Goal: Obtain resource: Download file/media

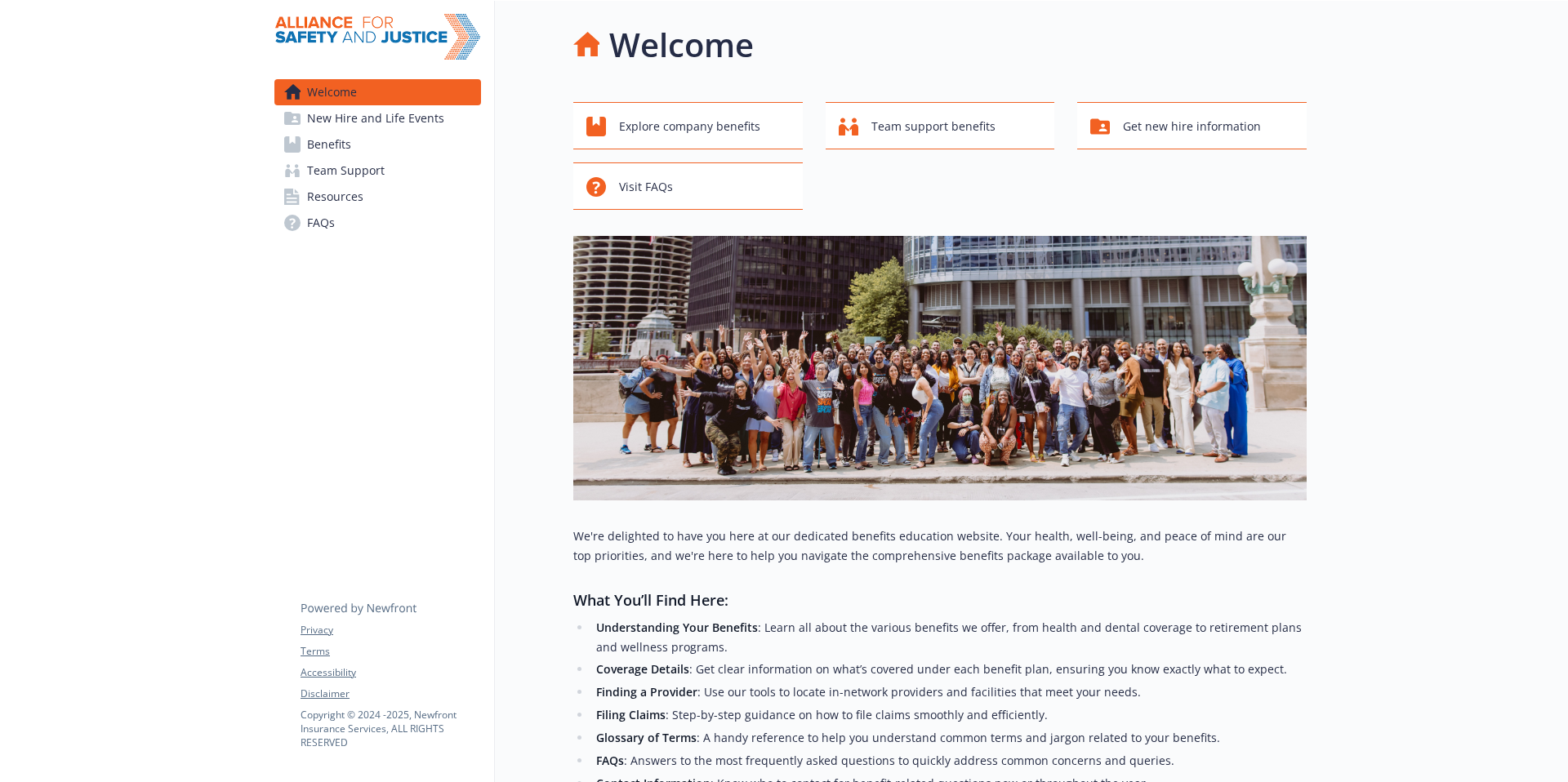
click at [334, 144] on span "Benefits" at bounding box center [329, 144] width 44 height 26
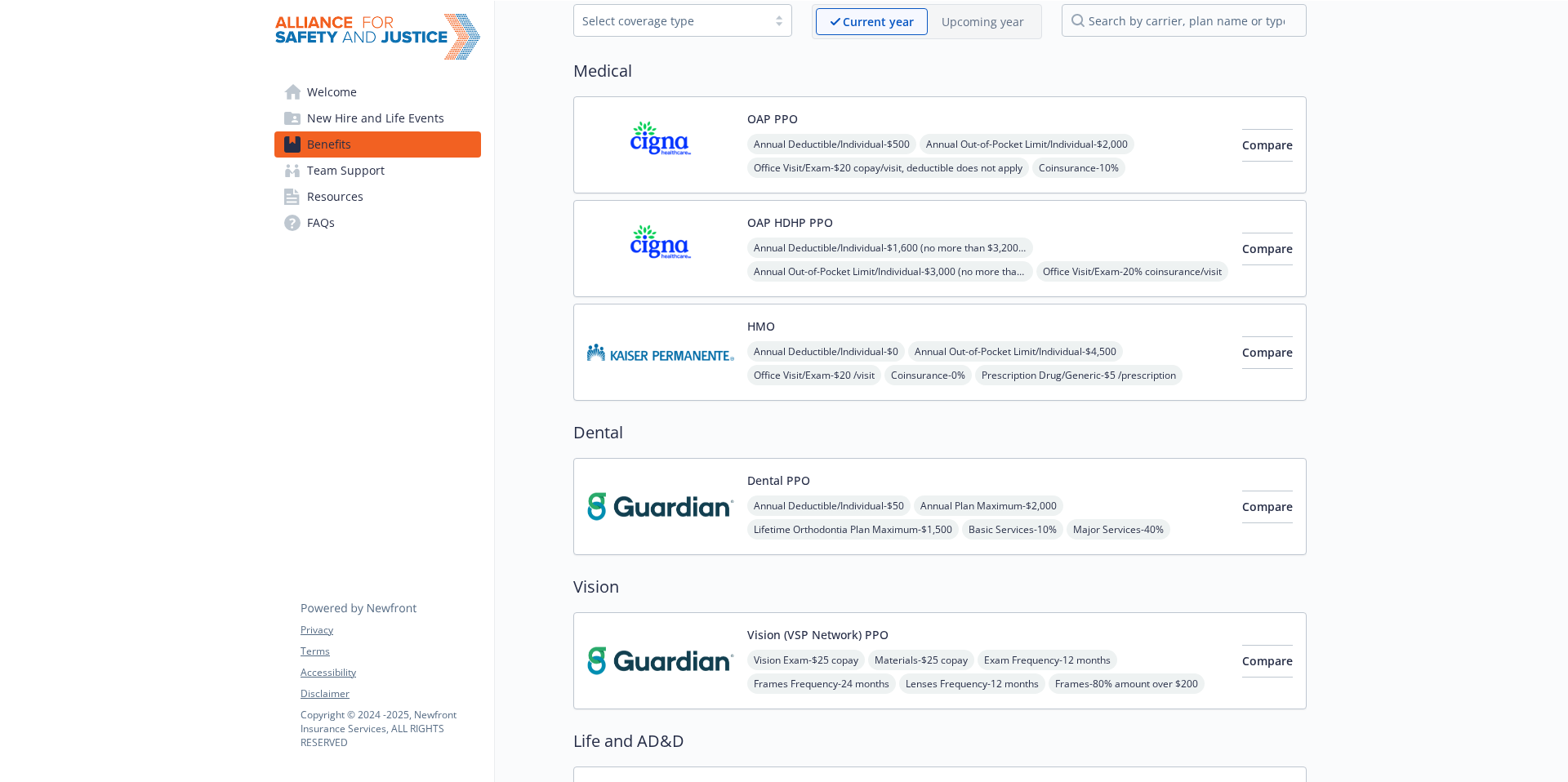
scroll to position [88, 0]
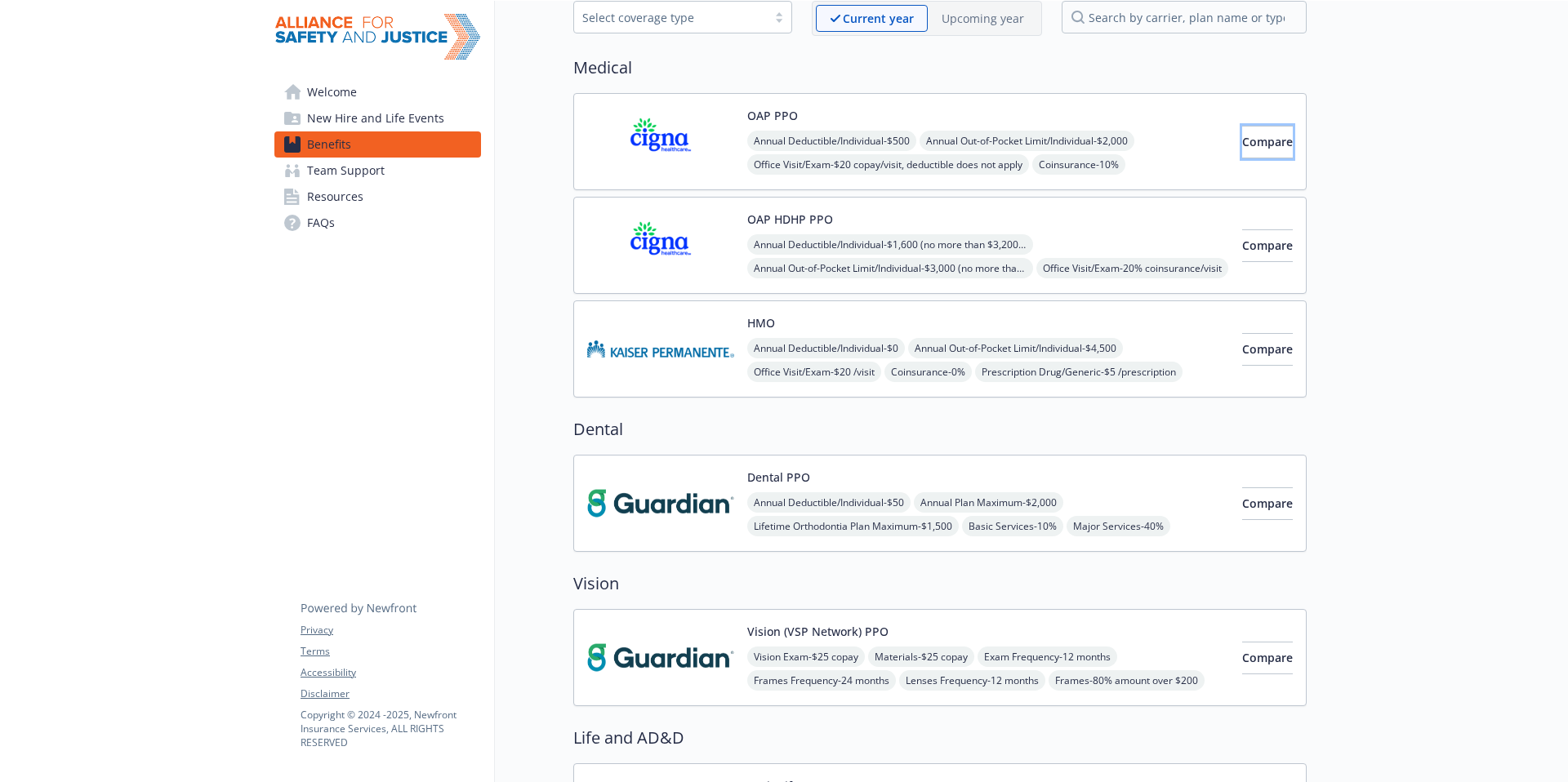
drag, startPoint x: 1237, startPoint y: 142, endPoint x: 440, endPoint y: 221, distance: 800.9
click at [327, 195] on span "Resources" at bounding box center [335, 196] width 56 height 26
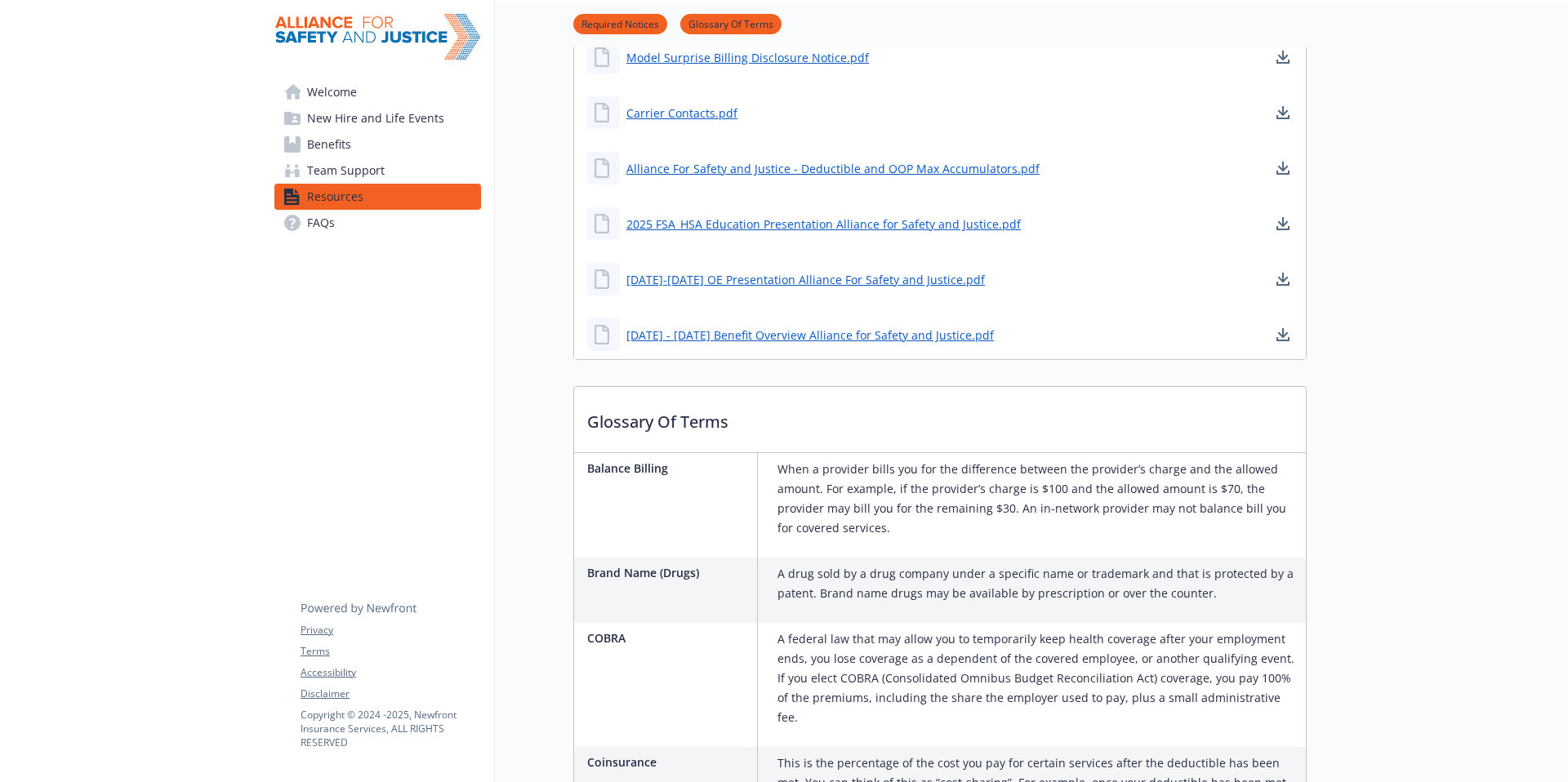
scroll to position [364, 0]
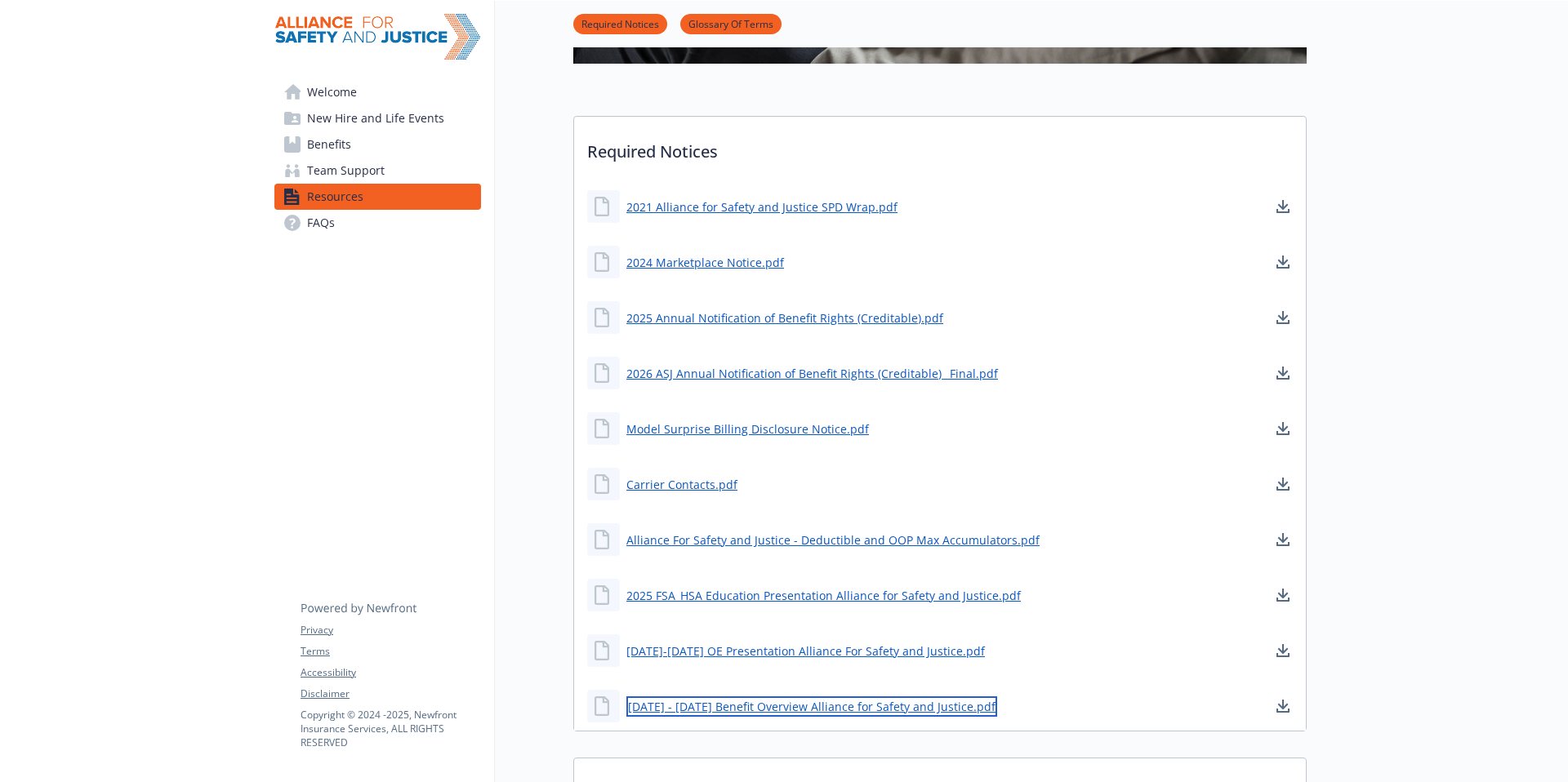
click at [861, 704] on link "[DATE] - [DATE] Benefit Overview Alliance for Safety and Justice.pdf" at bounding box center [812, 706] width 371 height 21
